Goal: Communication & Community: Answer question/provide support

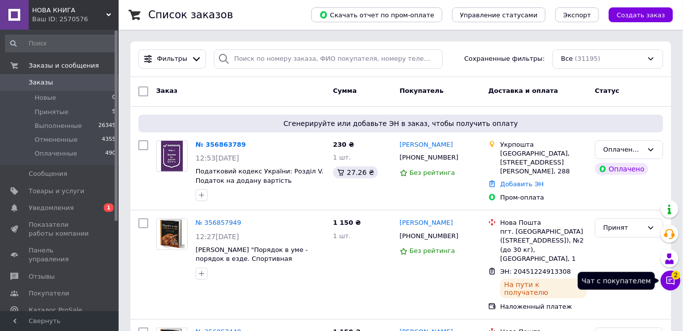
click at [675, 282] on icon at bounding box center [670, 281] width 10 height 10
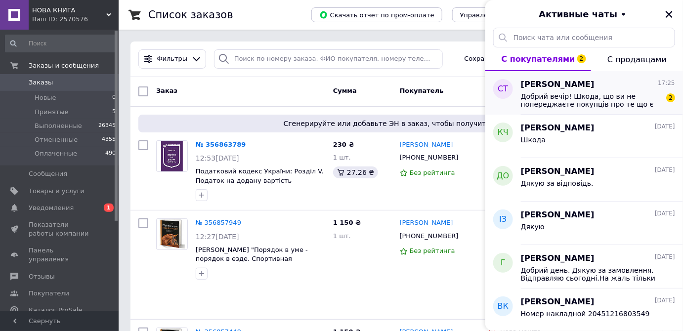
click at [562, 97] on span "Добрий вечір! Шкода, що ви не попереджаєте покупців про те що є пошкодження тов…" at bounding box center [591, 100] width 140 height 16
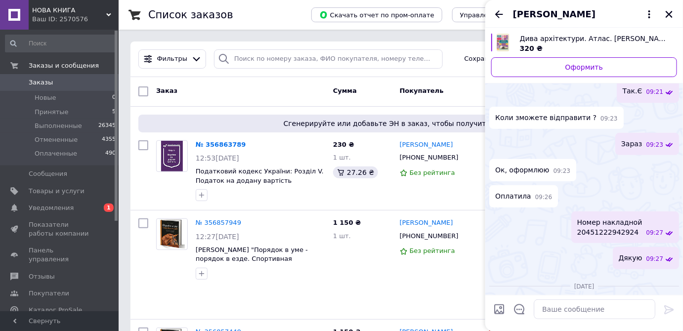
scroll to position [44, 0]
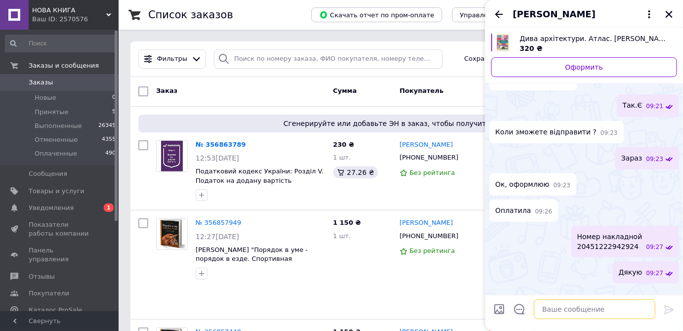
click at [559, 314] on textarea at bounding box center [594, 309] width 122 height 20
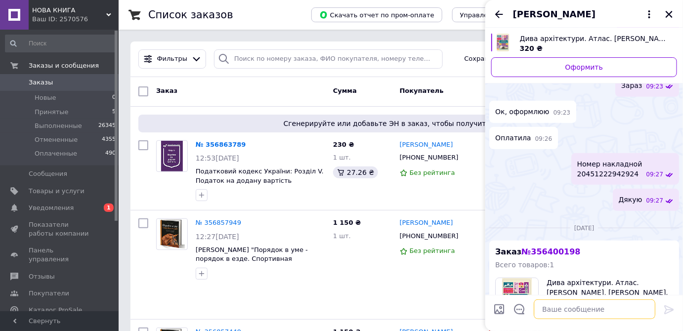
scroll to position [199, 0]
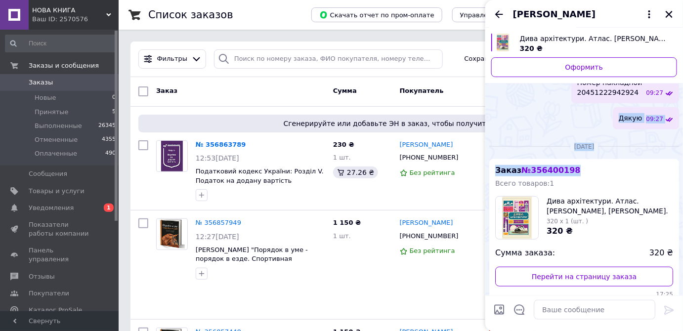
drag, startPoint x: 617, startPoint y: 174, endPoint x: 623, endPoint y: 110, distance: 64.5
click at [623, 110] on div "суббота, 09.08.2025 Дива архітектури. Атлас. Сара Таверньє, Олександр Веріль. 3…" at bounding box center [584, 145] width 198 height 633
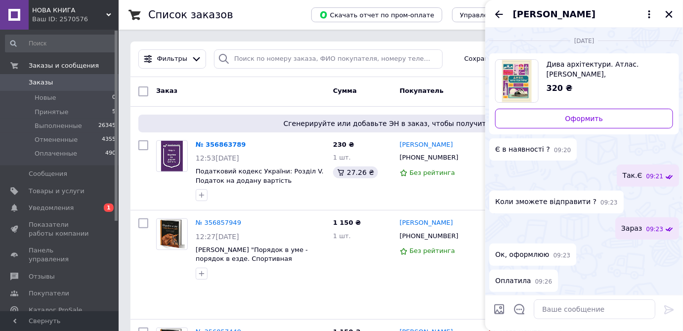
scroll to position [0, 0]
click at [667, 13] on icon "Закрыть" at bounding box center [668, 14] width 9 height 9
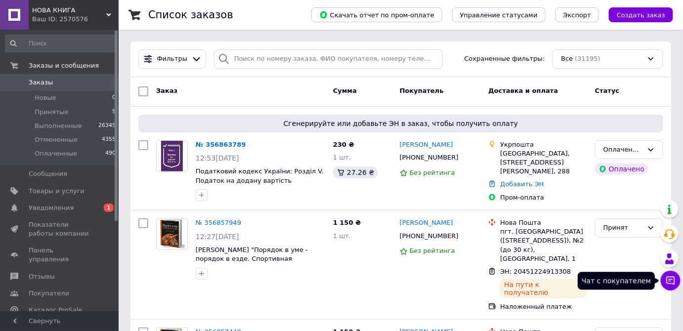
click at [669, 280] on icon at bounding box center [670, 281] width 8 height 8
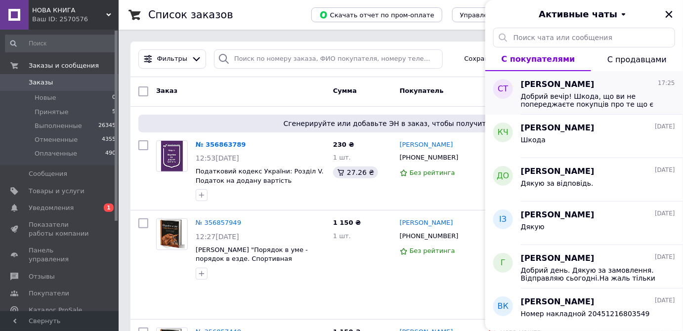
click at [587, 102] on span "Добрий вечір! Шкода, що ви не попереджаєте покупців про те що є пошкодження тов…" at bounding box center [591, 100] width 140 height 16
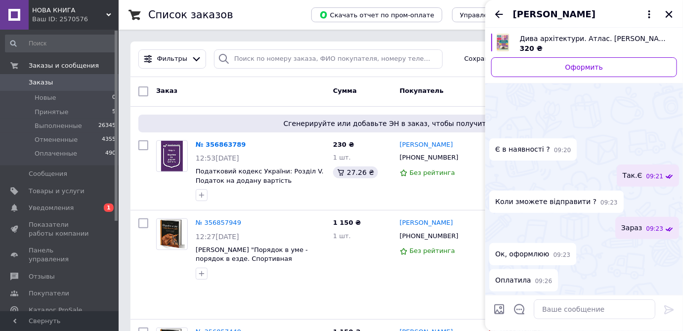
scroll to position [352, 0]
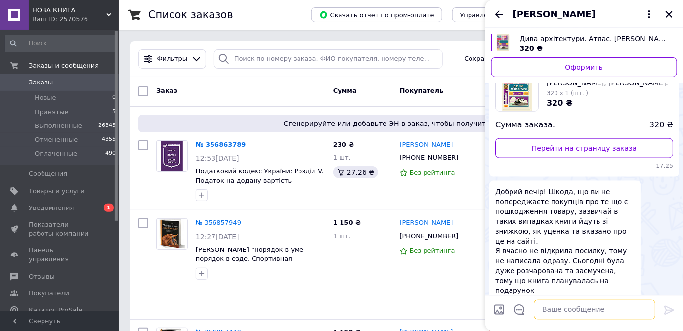
click at [560, 306] on textarea at bounding box center [594, 309] width 122 height 20
type textarea "L"
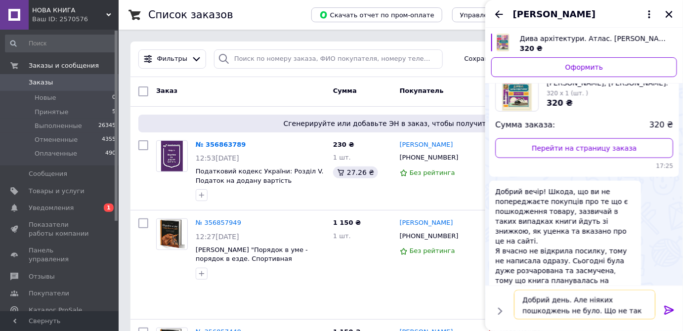
type textarea "Добрий день. Але ніяких пошкоджень не було. Що не так з книгою?"
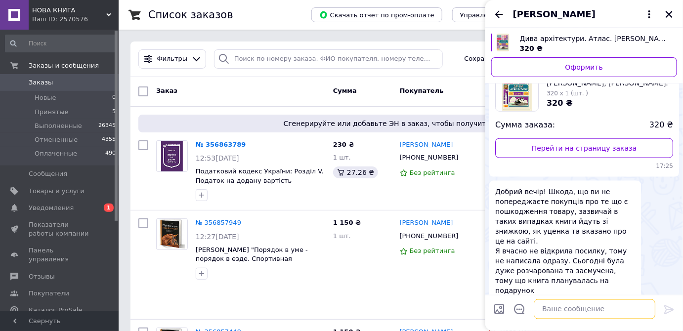
scroll to position [372, 0]
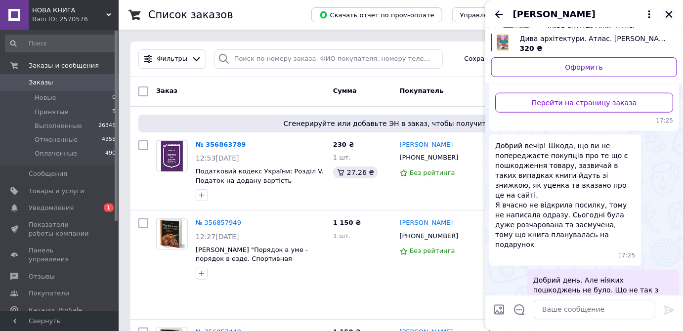
click at [667, 16] on icon "Закрыть" at bounding box center [668, 14] width 7 height 7
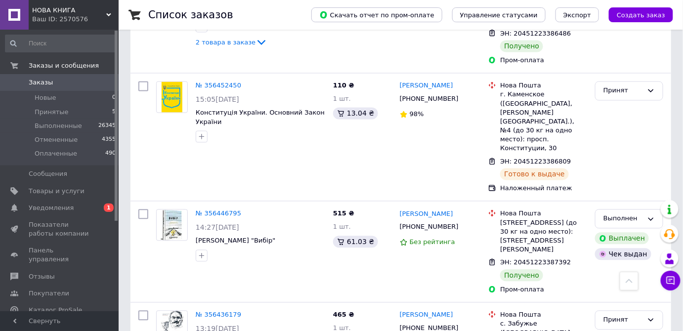
scroll to position [1845, 0]
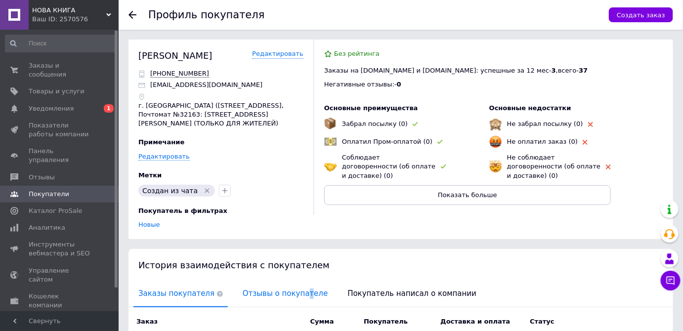
click at [290, 291] on span "Отзывы о покупателе" at bounding box center [285, 293] width 95 height 25
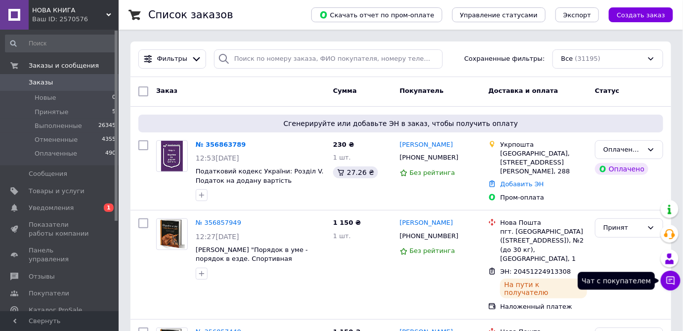
click at [672, 280] on icon at bounding box center [670, 281] width 10 height 10
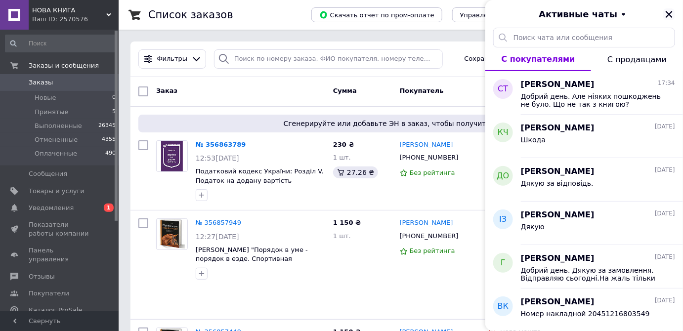
click at [668, 14] on icon "Закрыть" at bounding box center [668, 14] width 9 height 9
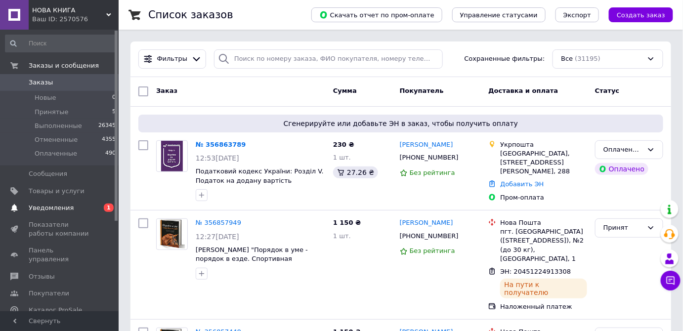
click at [57, 210] on span "Уведомления" at bounding box center [51, 208] width 45 height 9
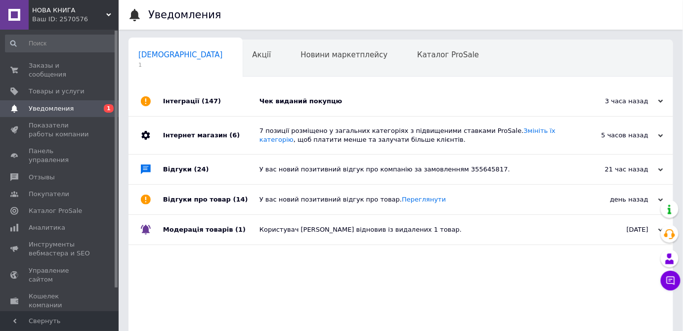
click at [296, 104] on div "Чек виданий покупцю" at bounding box center [411, 101] width 305 height 9
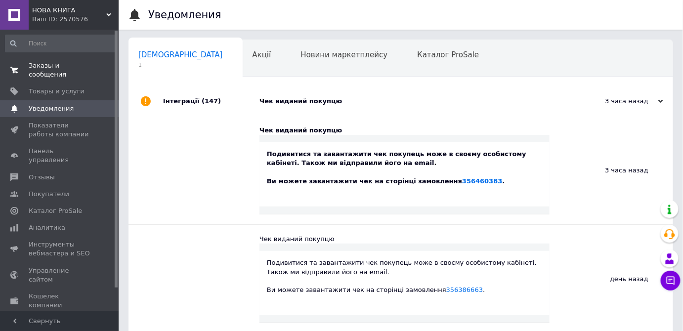
click at [84, 66] on span "Заказы и сообщения" at bounding box center [60, 70] width 63 height 18
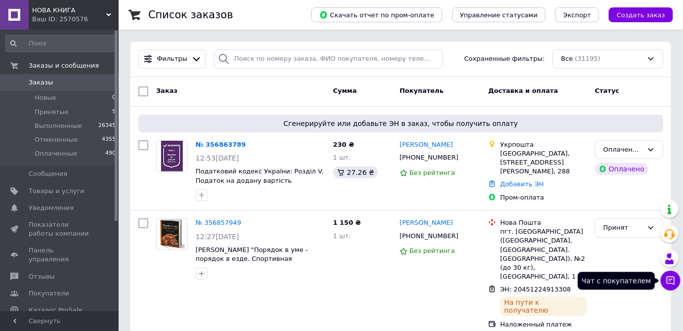
click at [670, 280] on icon at bounding box center [670, 281] width 8 height 8
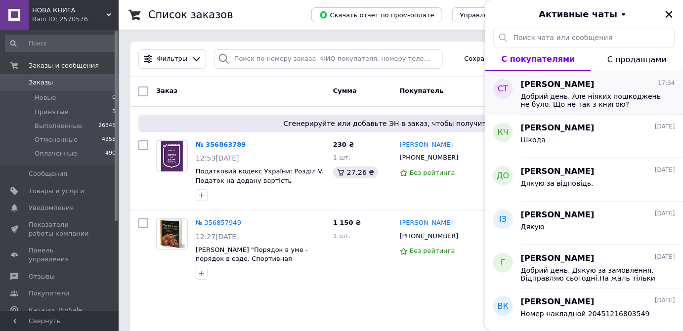
click at [629, 101] on span "Добрий день. Але ніяких пошкоджень не було. Що не так з книгою?" at bounding box center [591, 100] width 140 height 16
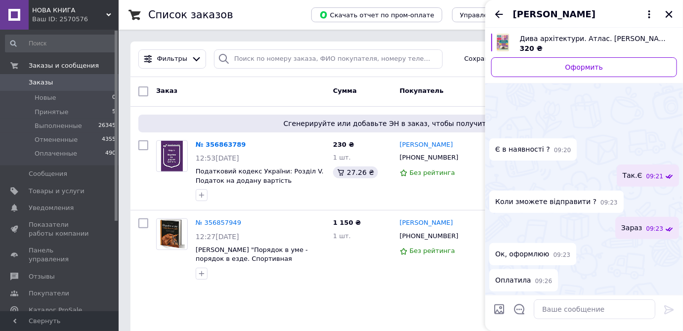
scroll to position [398, 0]
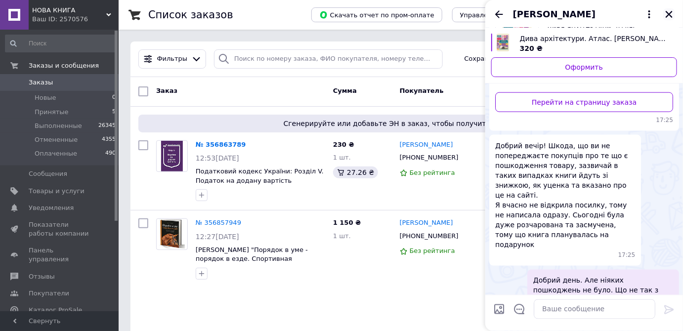
click at [670, 14] on icon "Закрыть" at bounding box center [668, 14] width 7 height 7
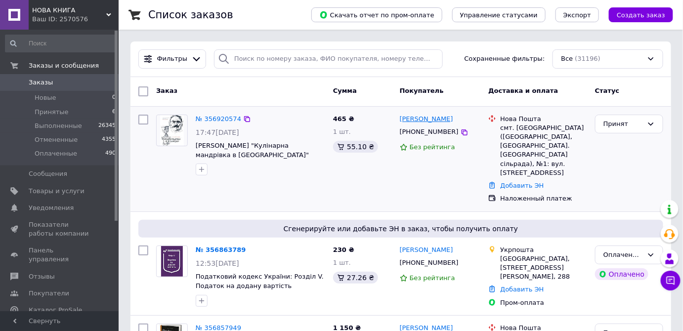
click at [424, 122] on link "Лазарчук Оксана" at bounding box center [426, 119] width 53 height 9
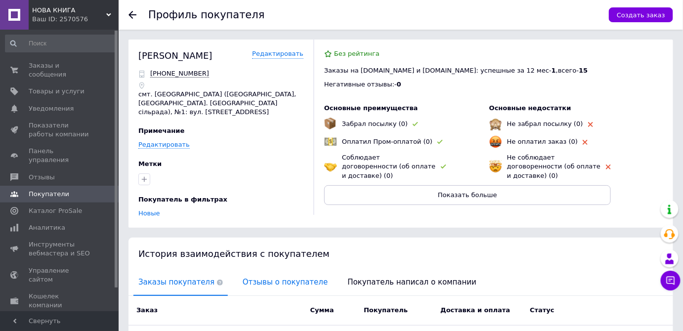
click at [278, 274] on span "Отзывы о покупателе" at bounding box center [285, 282] width 95 height 25
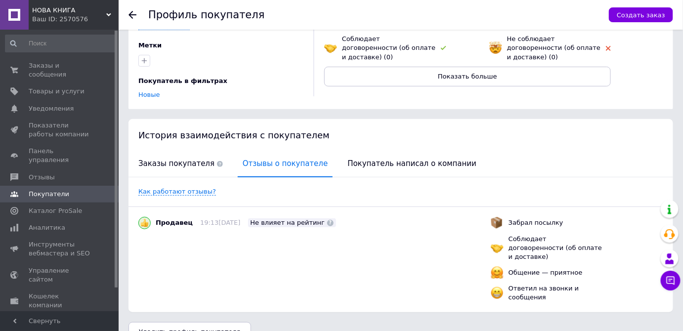
scroll to position [120, 0]
